Goal: Check status: Check status

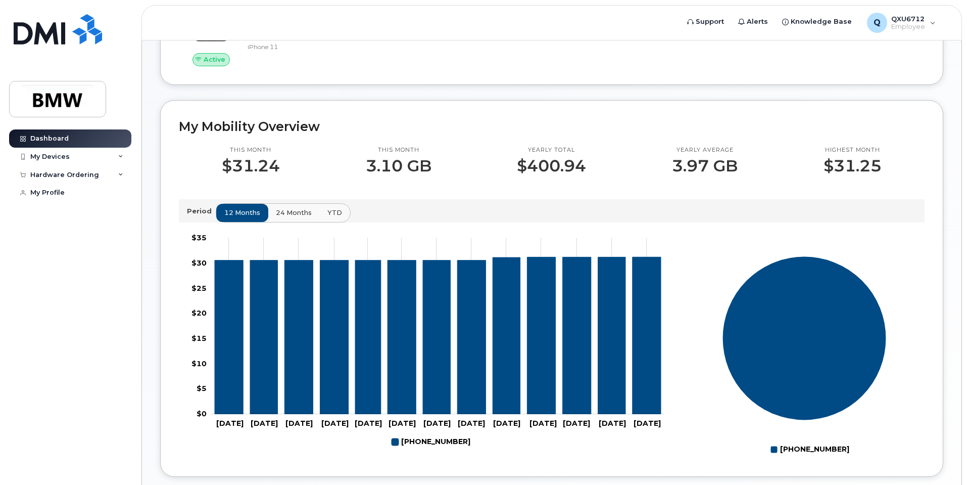
scroll to position [152, 0]
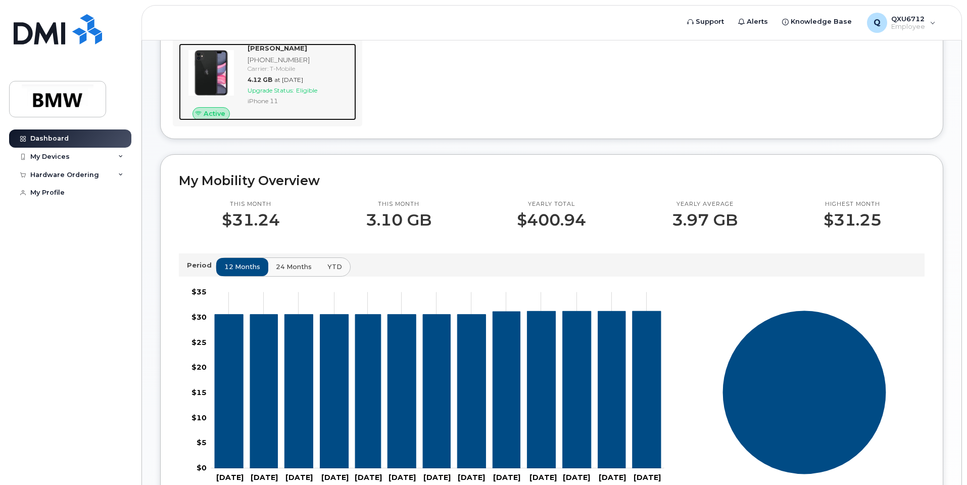
click at [297, 94] on div "Upgrade Status: Eligible" at bounding box center [300, 90] width 105 height 9
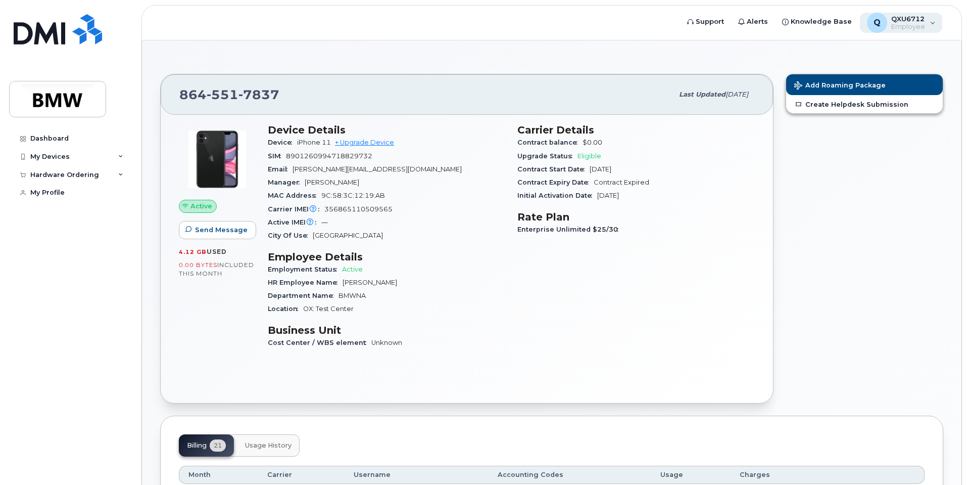
click at [928, 24] on div "Q QXU6712 Employee" at bounding box center [901, 23] width 83 height 20
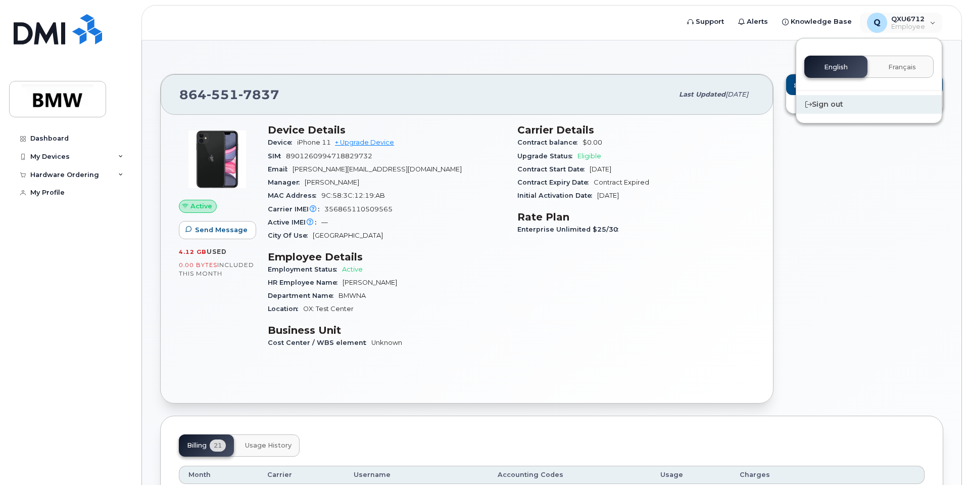
click at [822, 106] on div "Sign out" at bounding box center [869, 104] width 146 height 19
